Goal: Information Seeking & Learning: Learn about a topic

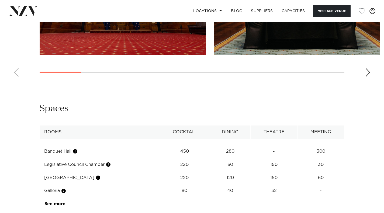
scroll to position [727, 0]
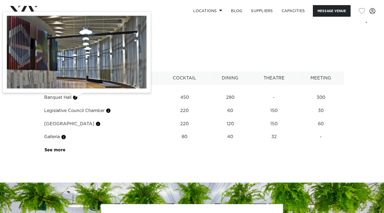
click at [77, 98] on button "button" at bounding box center [74, 97] width 5 height 5
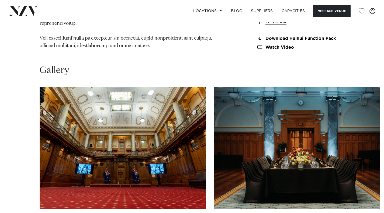
scroll to position [546, 0]
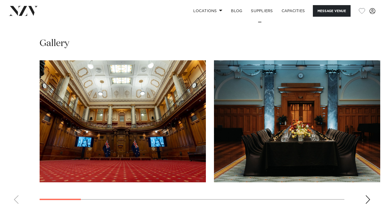
click at [108, 108] on img "1 / 13" at bounding box center [123, 121] width 166 height 122
click at [366, 201] on div "Next slide" at bounding box center [367, 199] width 5 height 9
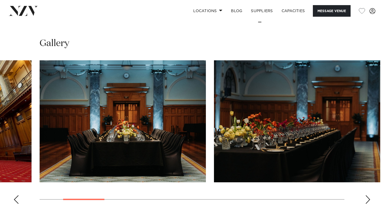
click at [366, 201] on div "Next slide" at bounding box center [367, 199] width 5 height 9
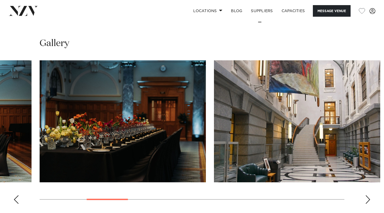
click at [366, 201] on div "Next slide" at bounding box center [367, 199] width 5 height 9
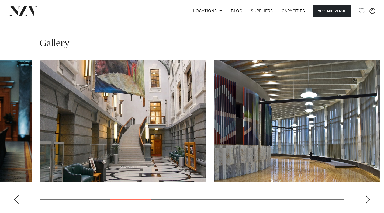
click at [366, 201] on div "Next slide" at bounding box center [367, 199] width 5 height 9
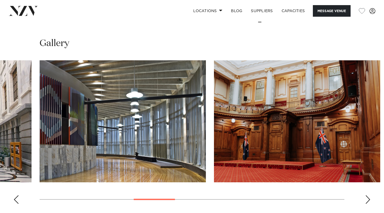
click at [366, 201] on div "Next slide" at bounding box center [367, 199] width 5 height 9
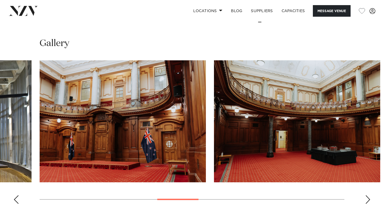
click at [366, 201] on div "Next slide" at bounding box center [367, 199] width 5 height 9
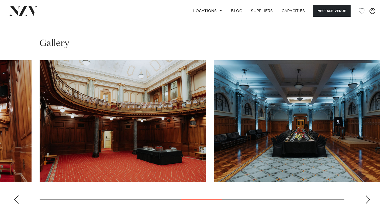
click at [369, 201] on div "Next slide" at bounding box center [367, 199] width 5 height 9
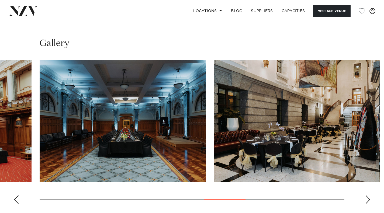
click at [368, 200] on div "Next slide" at bounding box center [367, 199] width 5 height 9
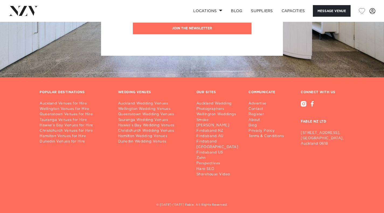
scroll to position [1003, 0]
